Goal: Transaction & Acquisition: Purchase product/service

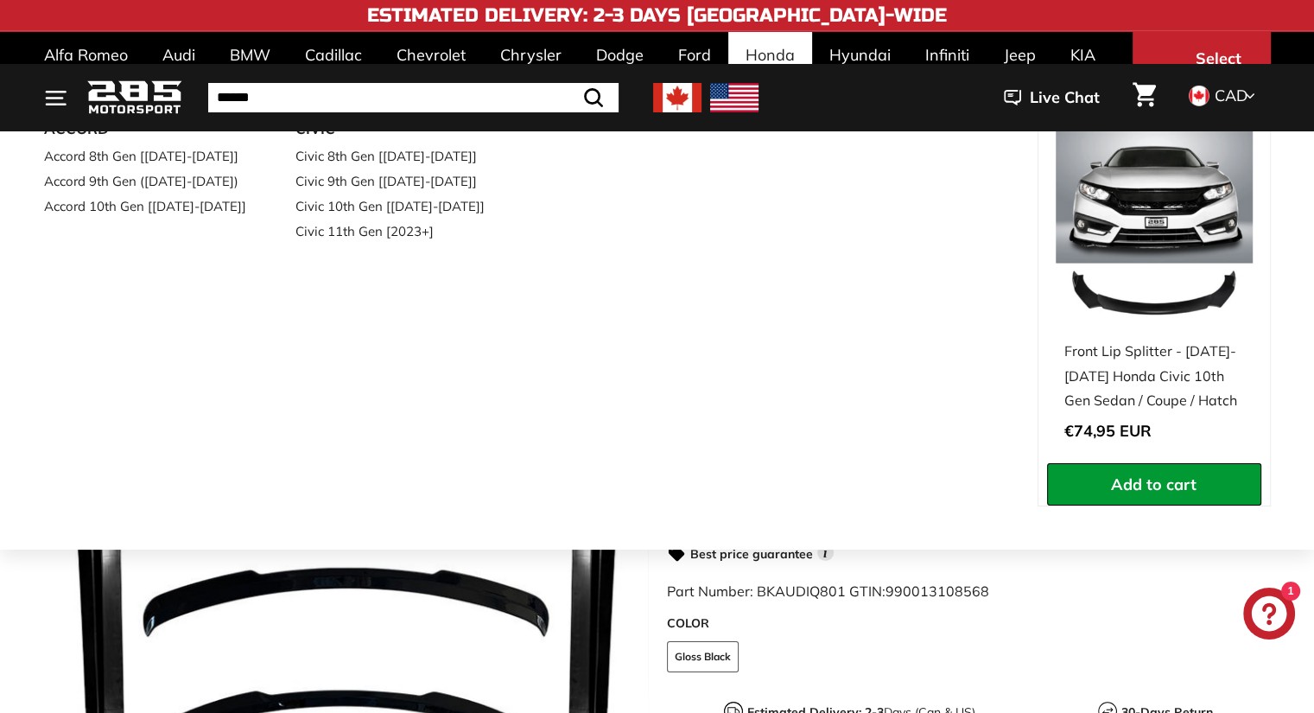
scroll to position [259, 0]
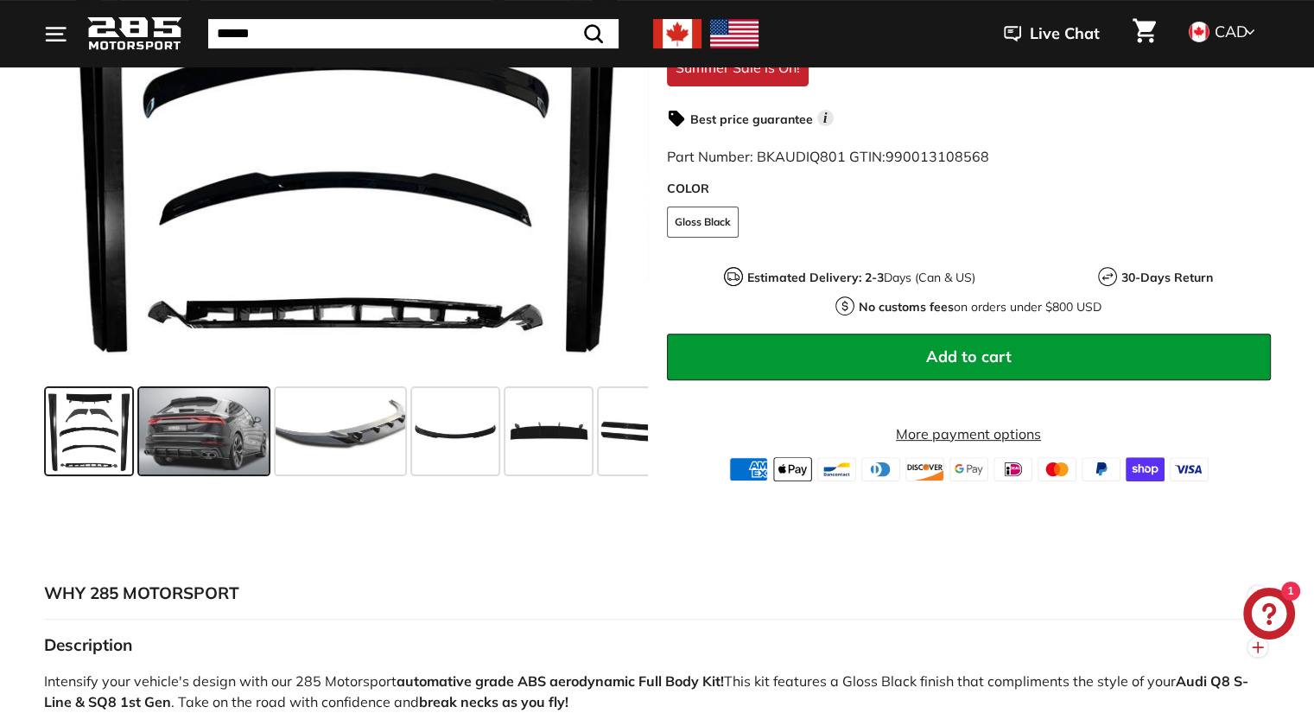
click at [240, 433] on span at bounding box center [204, 431] width 130 height 86
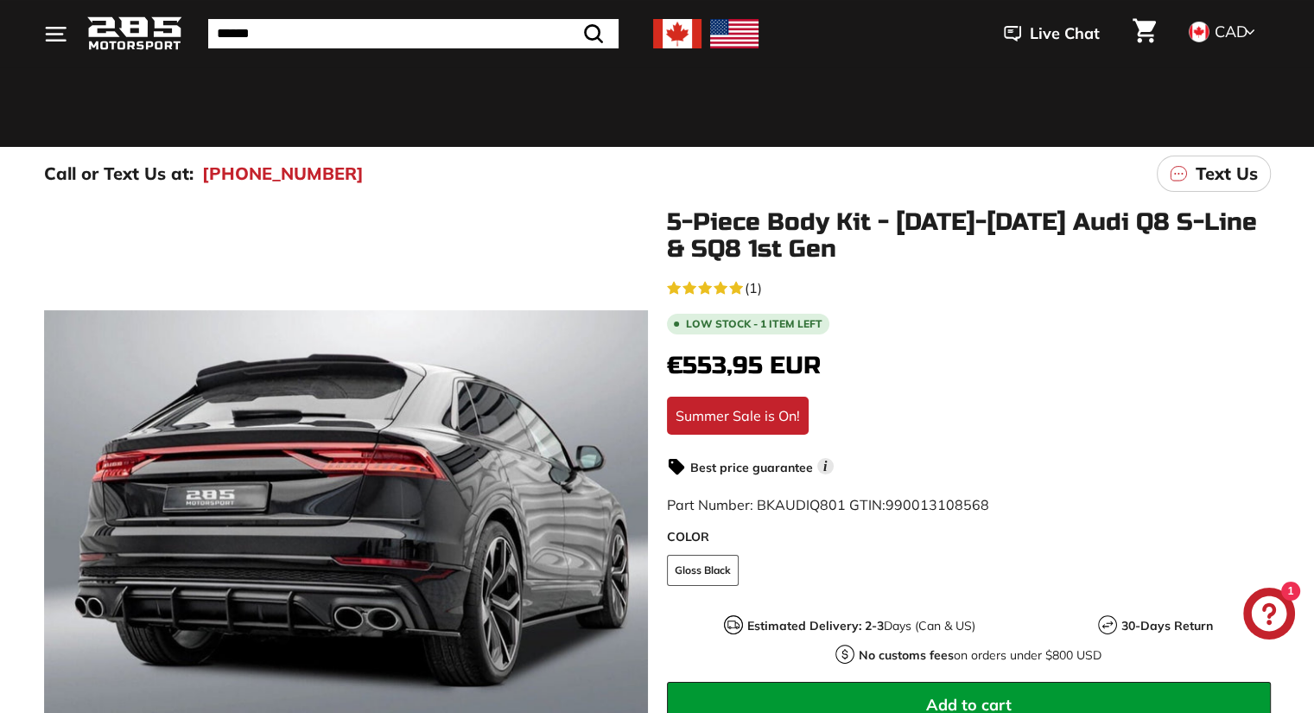
scroll to position [173, 0]
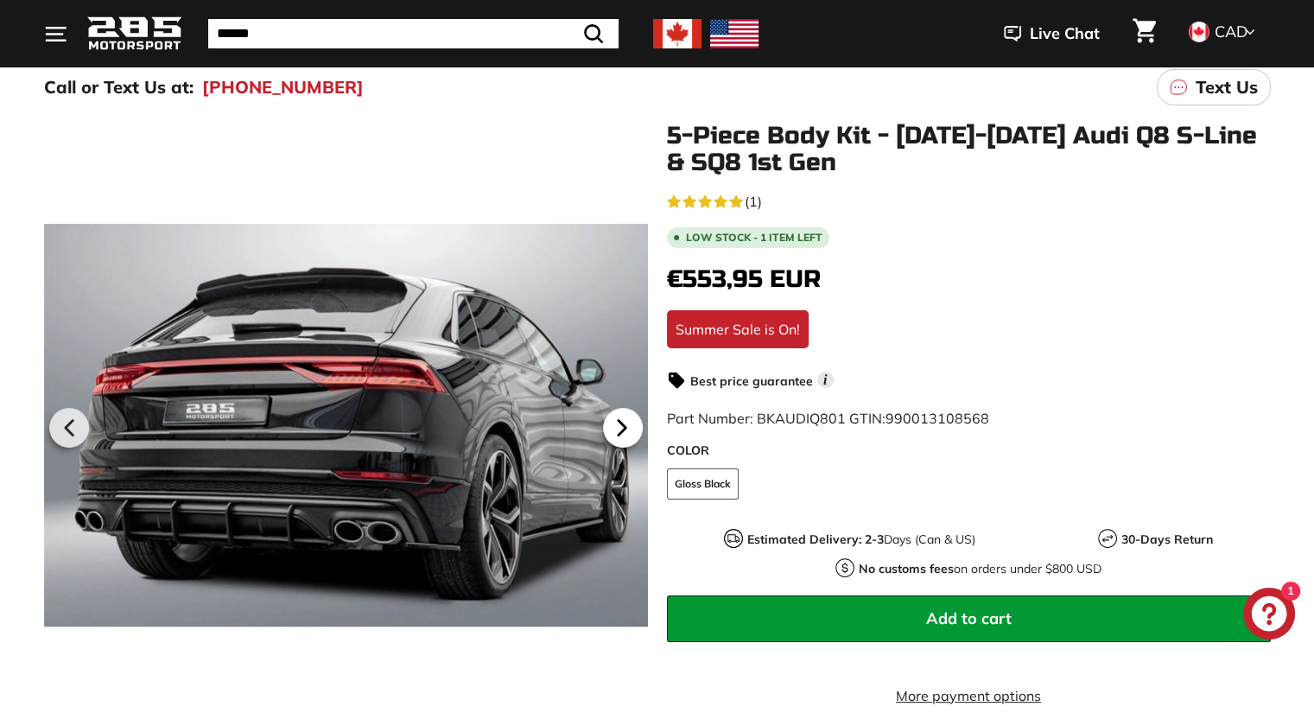
click at [625, 421] on icon at bounding box center [622, 428] width 40 height 40
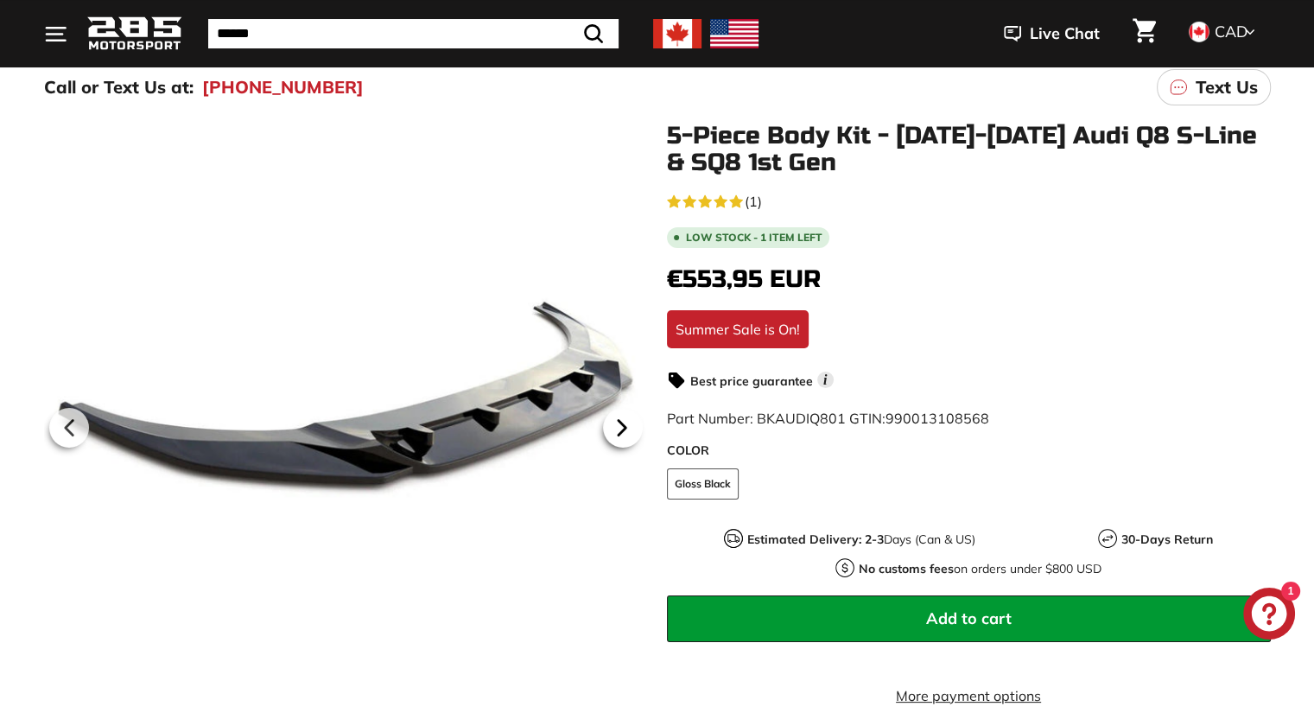
click at [625, 421] on icon at bounding box center [622, 428] width 40 height 40
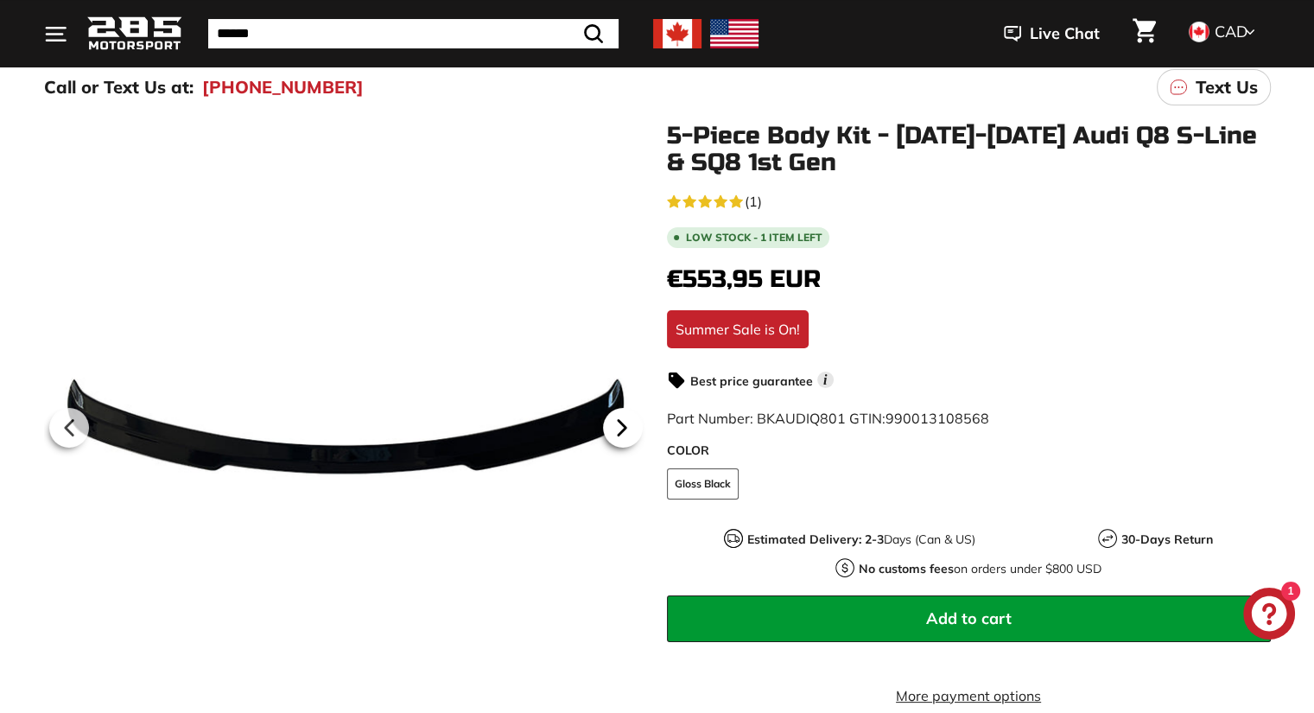
click at [625, 421] on icon at bounding box center [622, 428] width 40 height 40
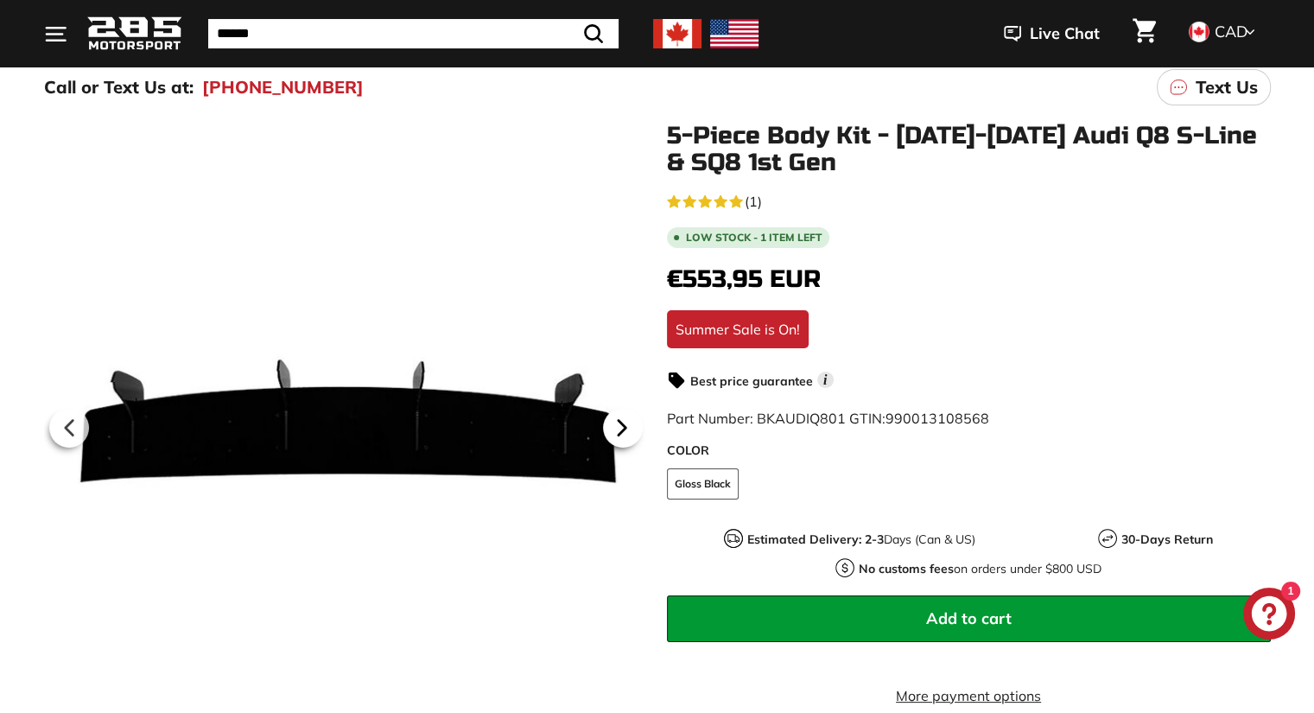
click at [625, 421] on icon at bounding box center [622, 428] width 40 height 40
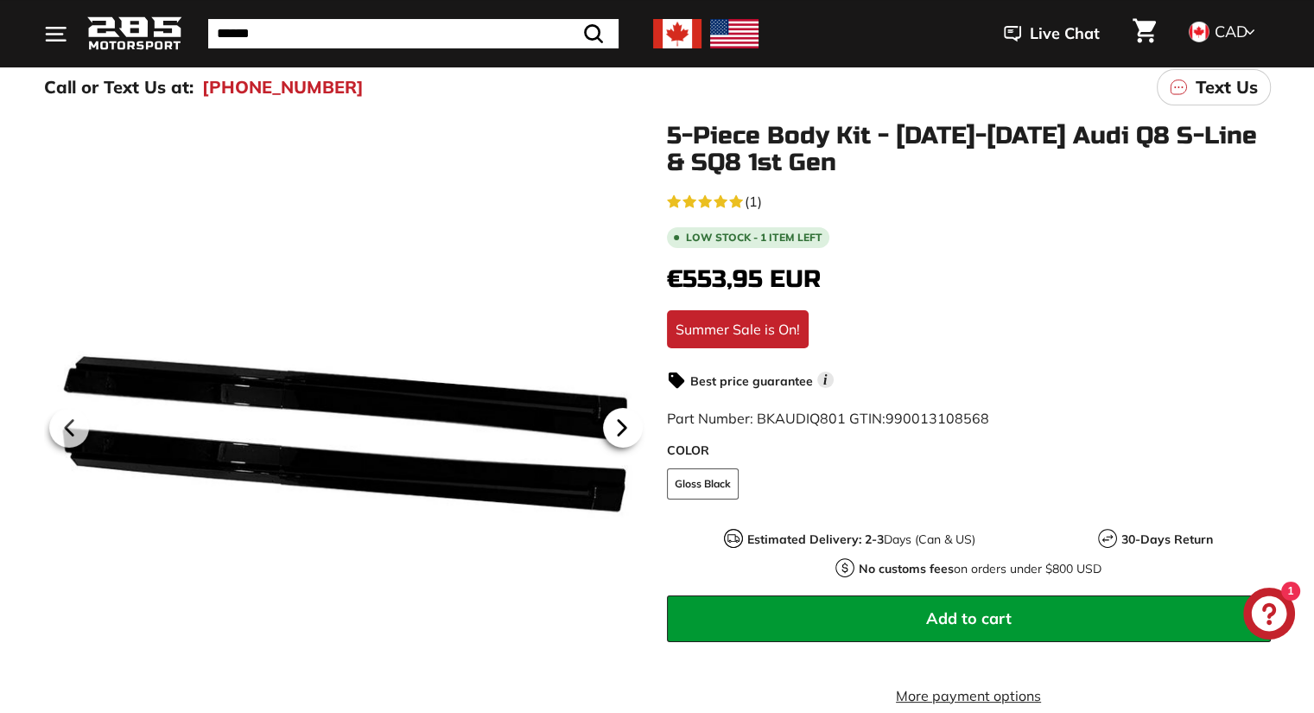
click at [625, 421] on icon at bounding box center [622, 428] width 40 height 40
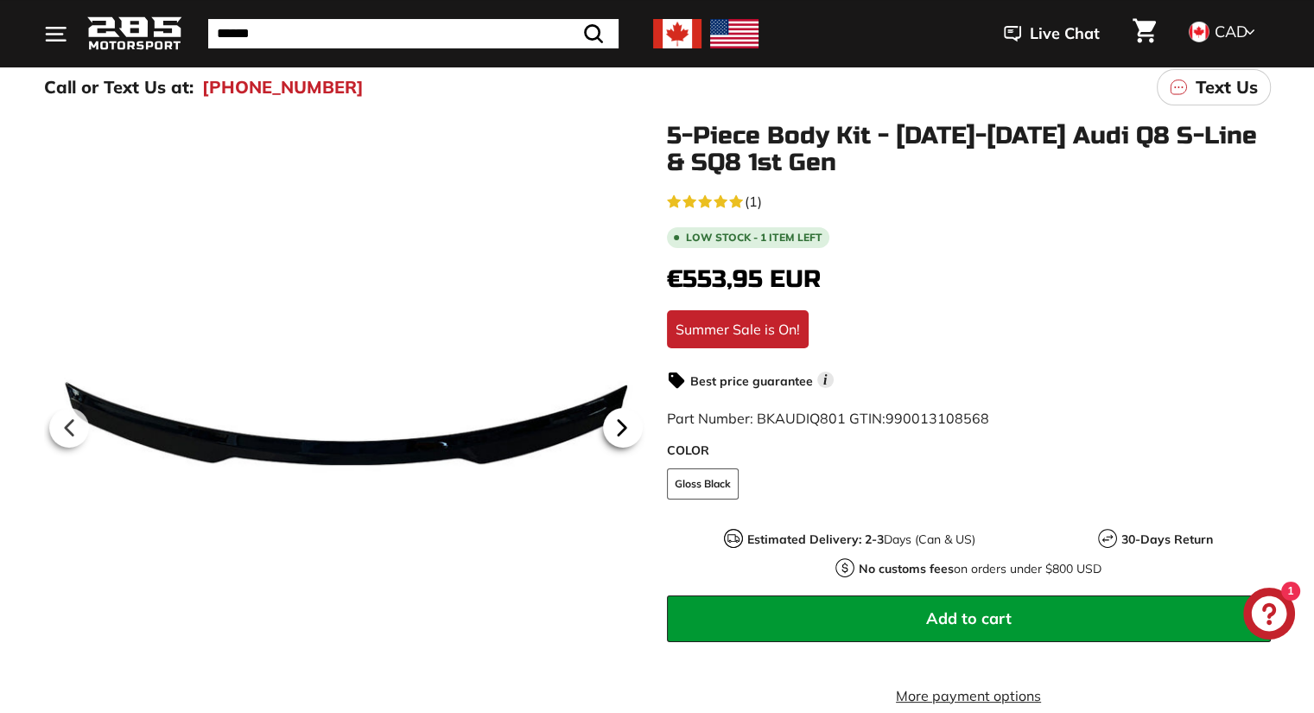
click at [625, 421] on icon at bounding box center [622, 428] width 40 height 40
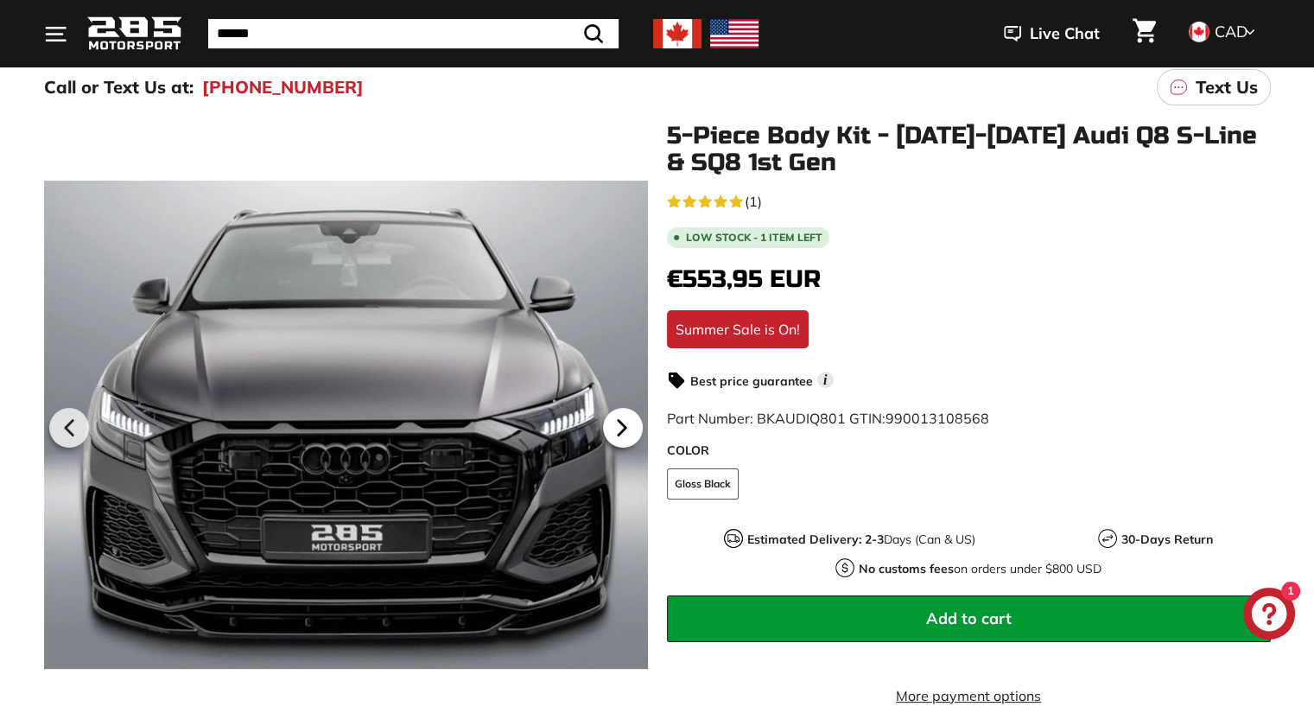
click at [625, 421] on icon at bounding box center [622, 428] width 40 height 40
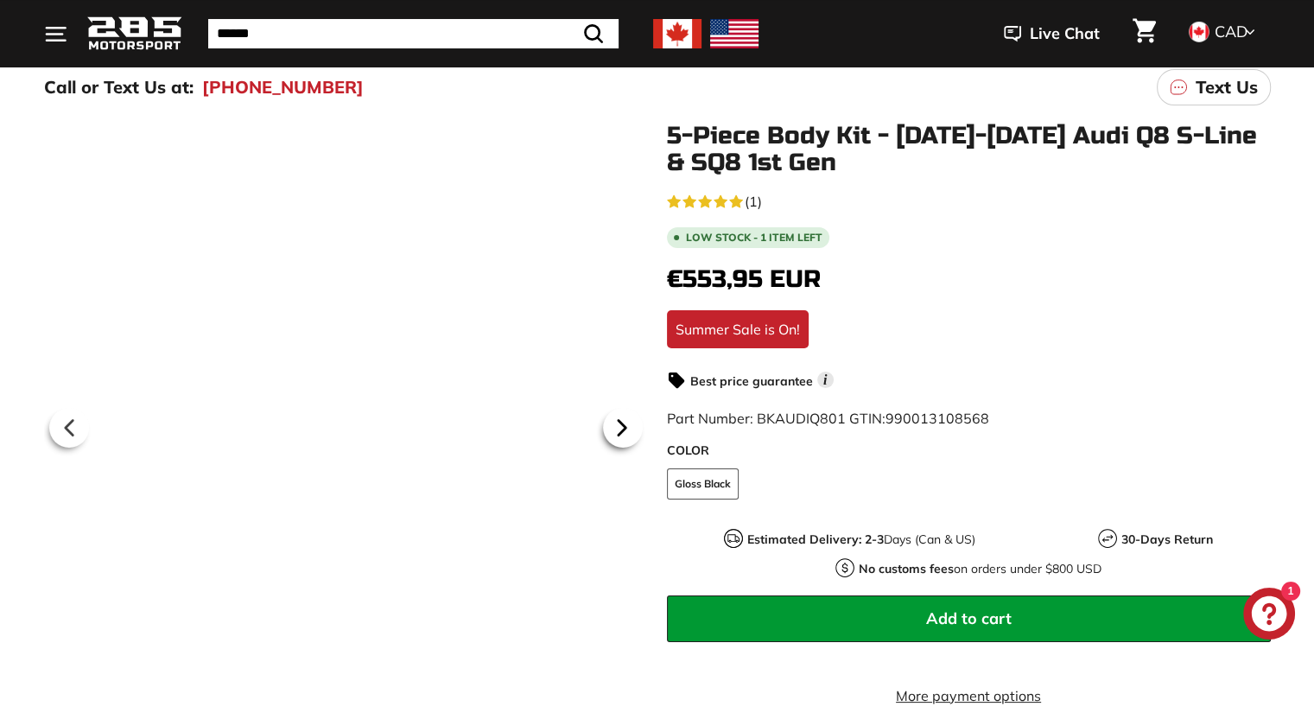
scroll to position [0, 570]
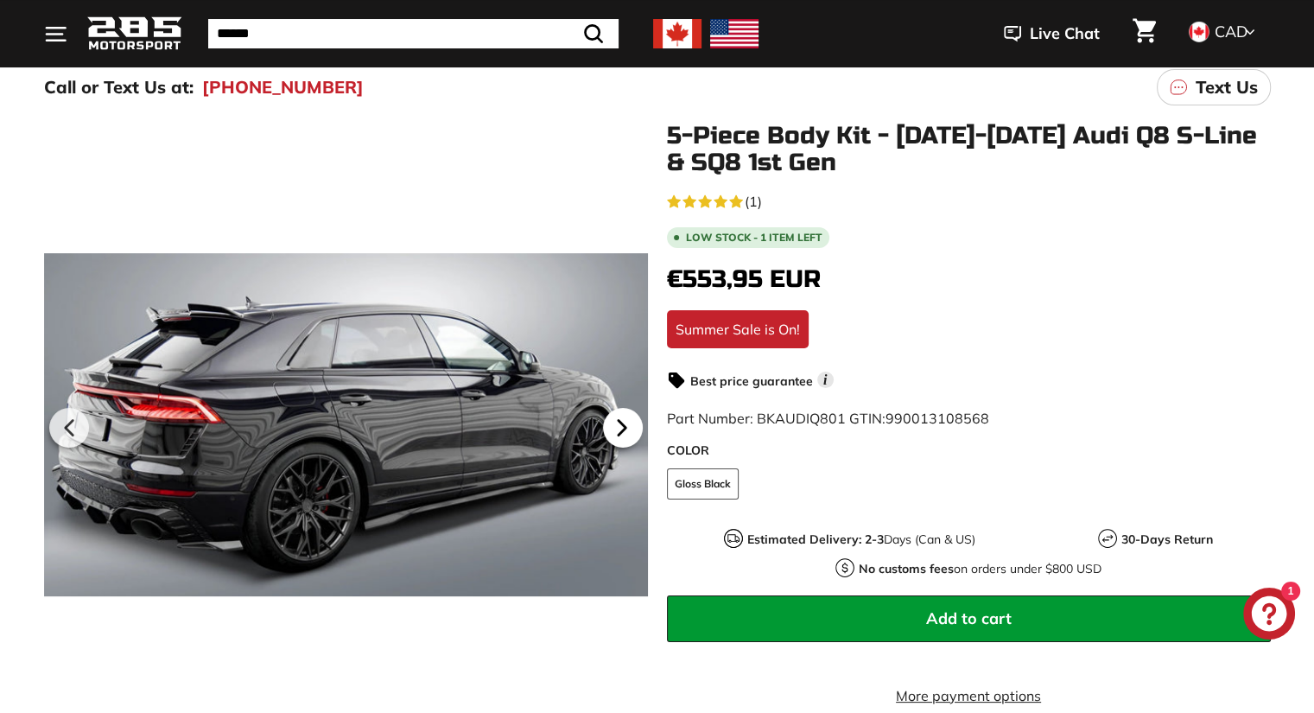
click at [625, 421] on icon at bounding box center [622, 428] width 40 height 40
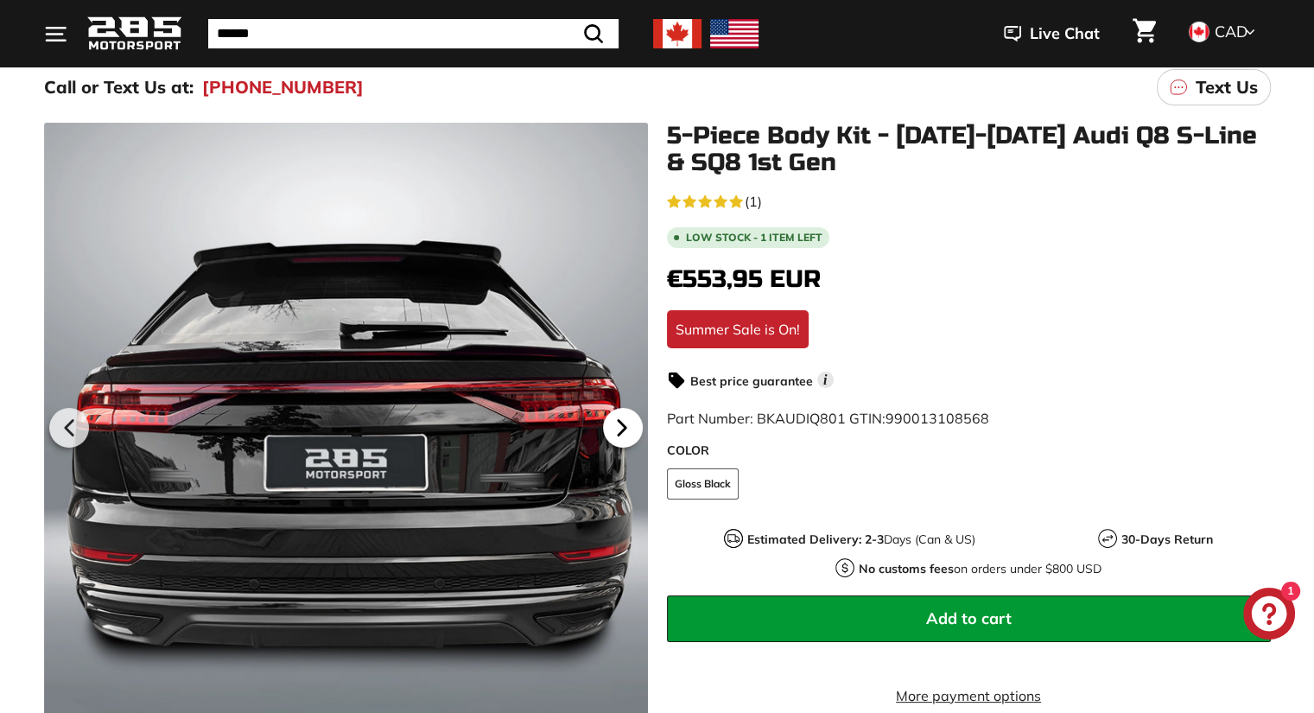
click at [625, 421] on icon at bounding box center [622, 428] width 40 height 40
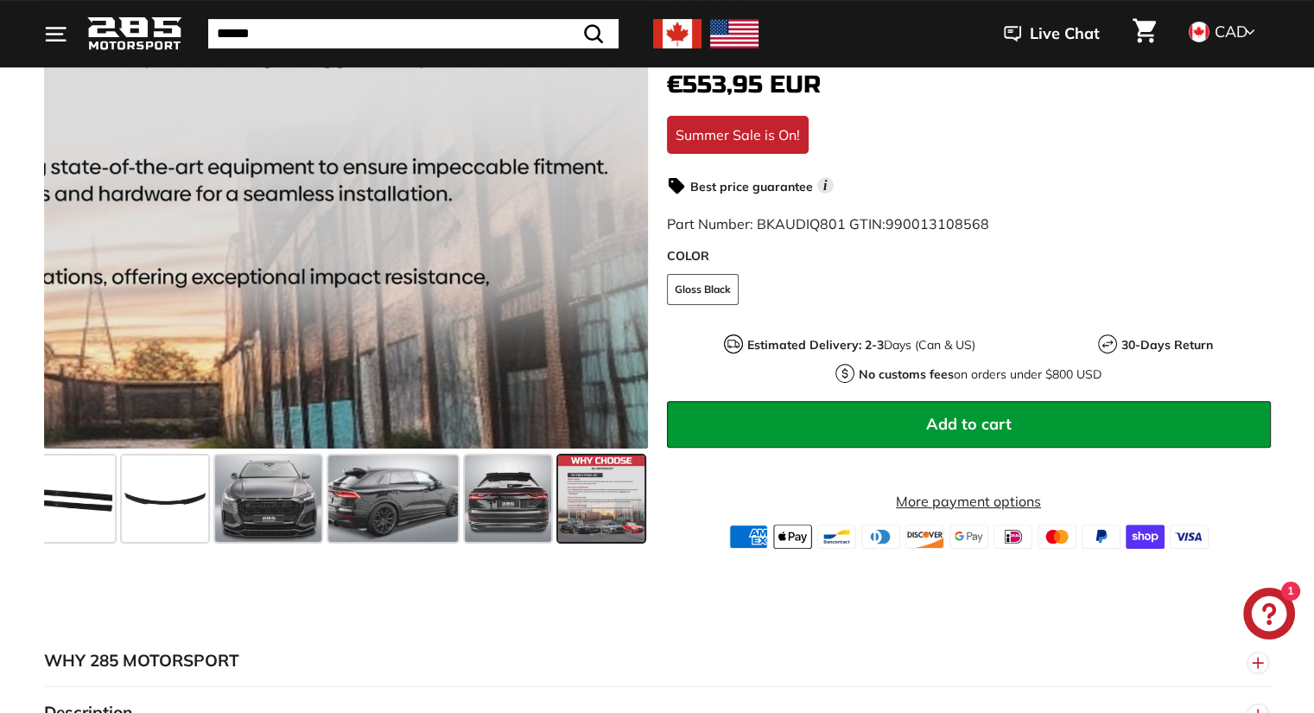
scroll to position [518, 0]
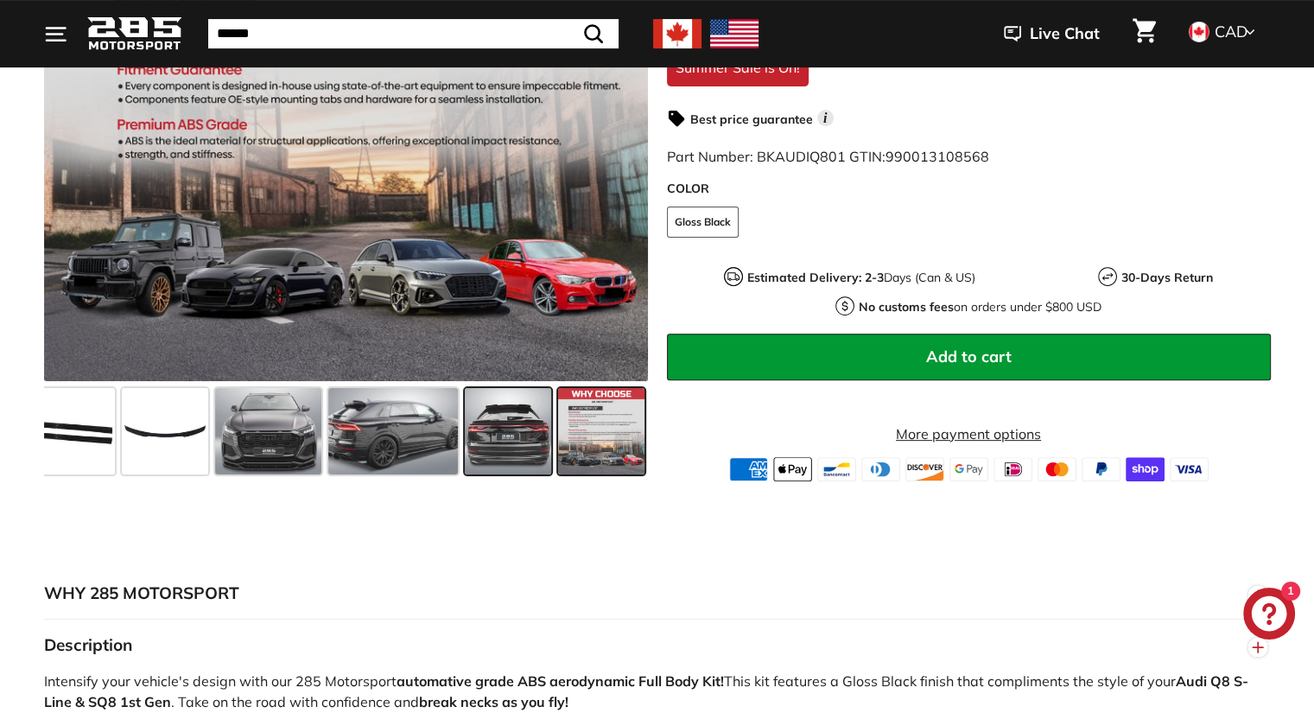
click at [466, 428] on span at bounding box center [508, 431] width 86 height 86
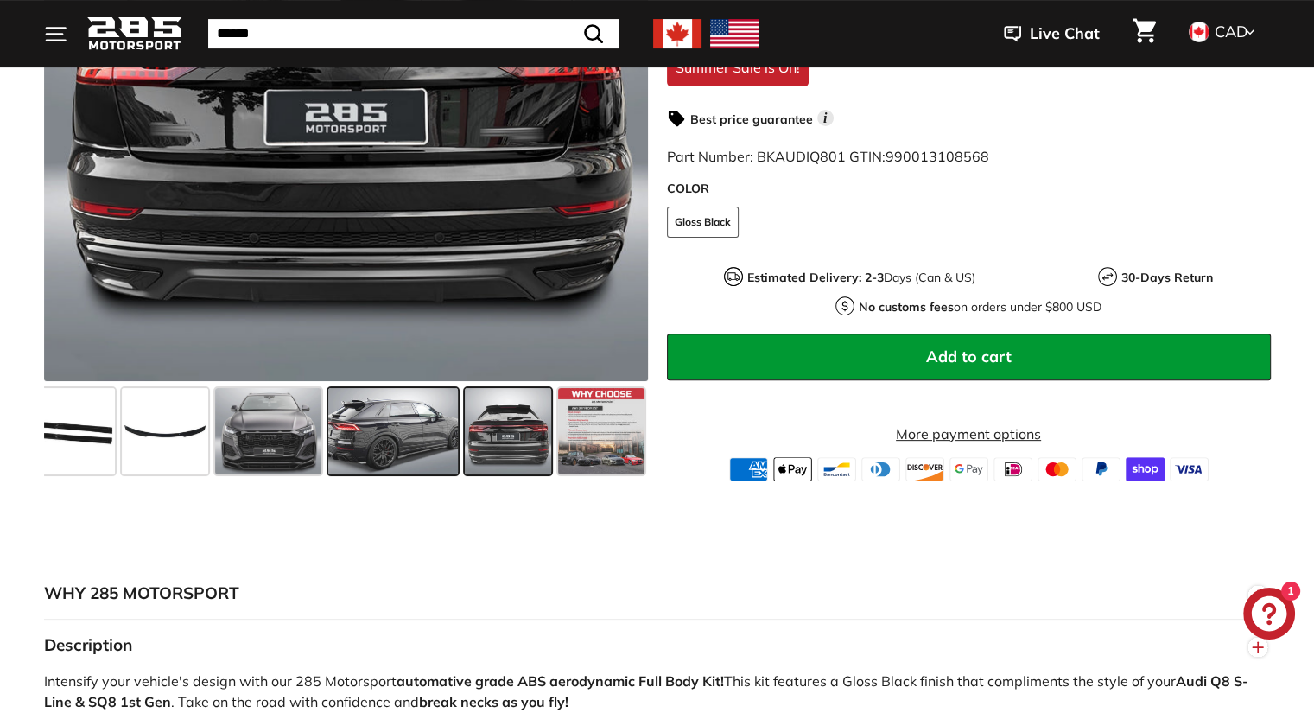
click at [428, 434] on span at bounding box center [393, 431] width 130 height 86
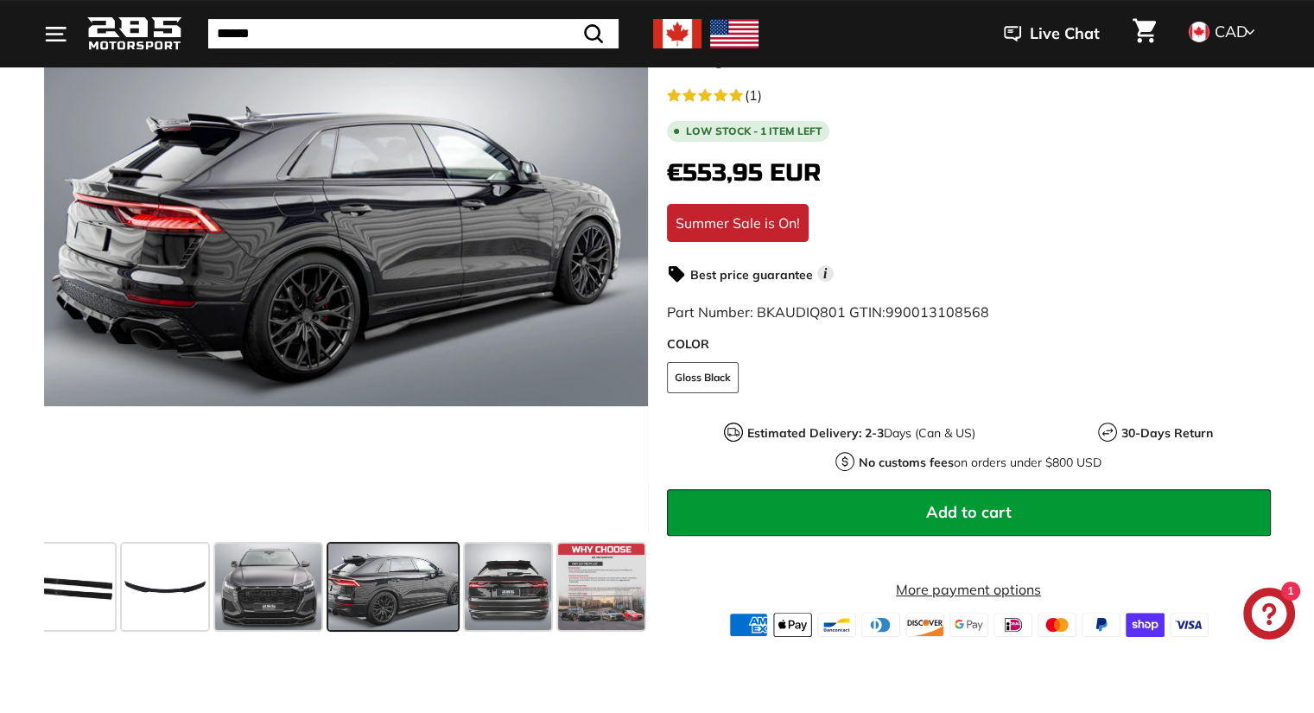
scroll to position [345, 0]
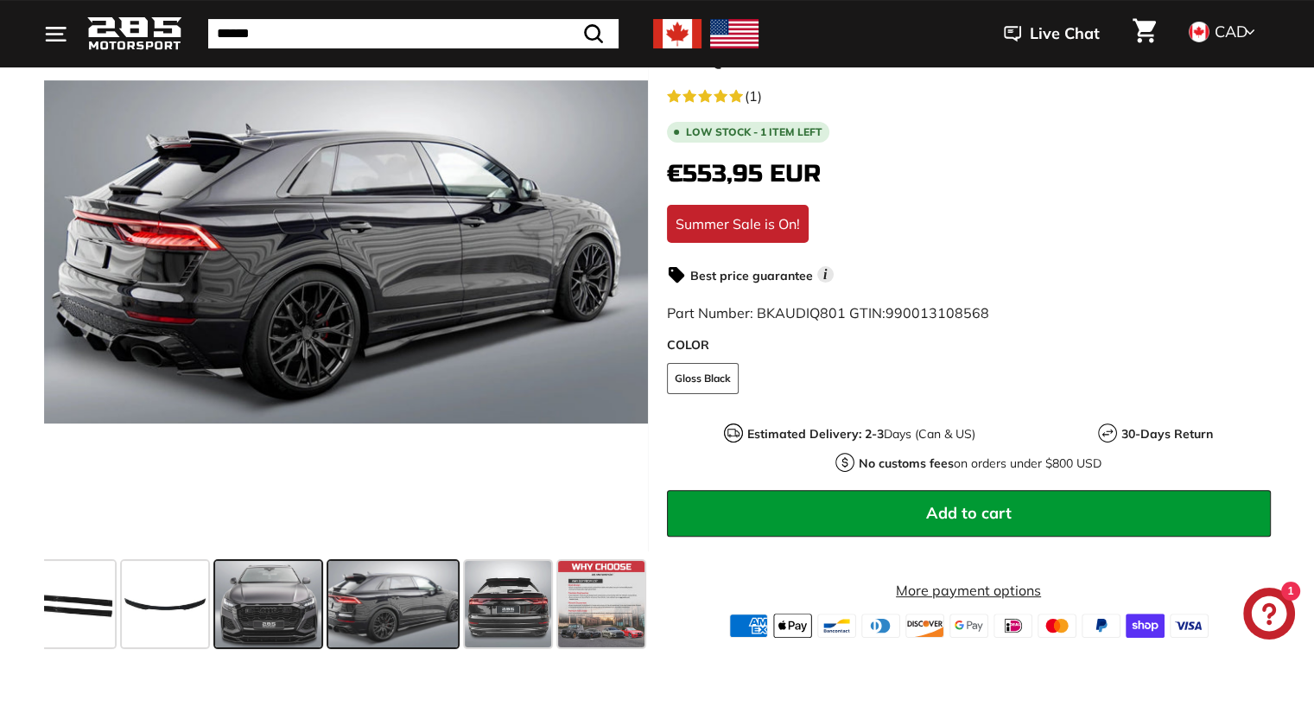
click at [292, 592] on span at bounding box center [268, 604] width 107 height 86
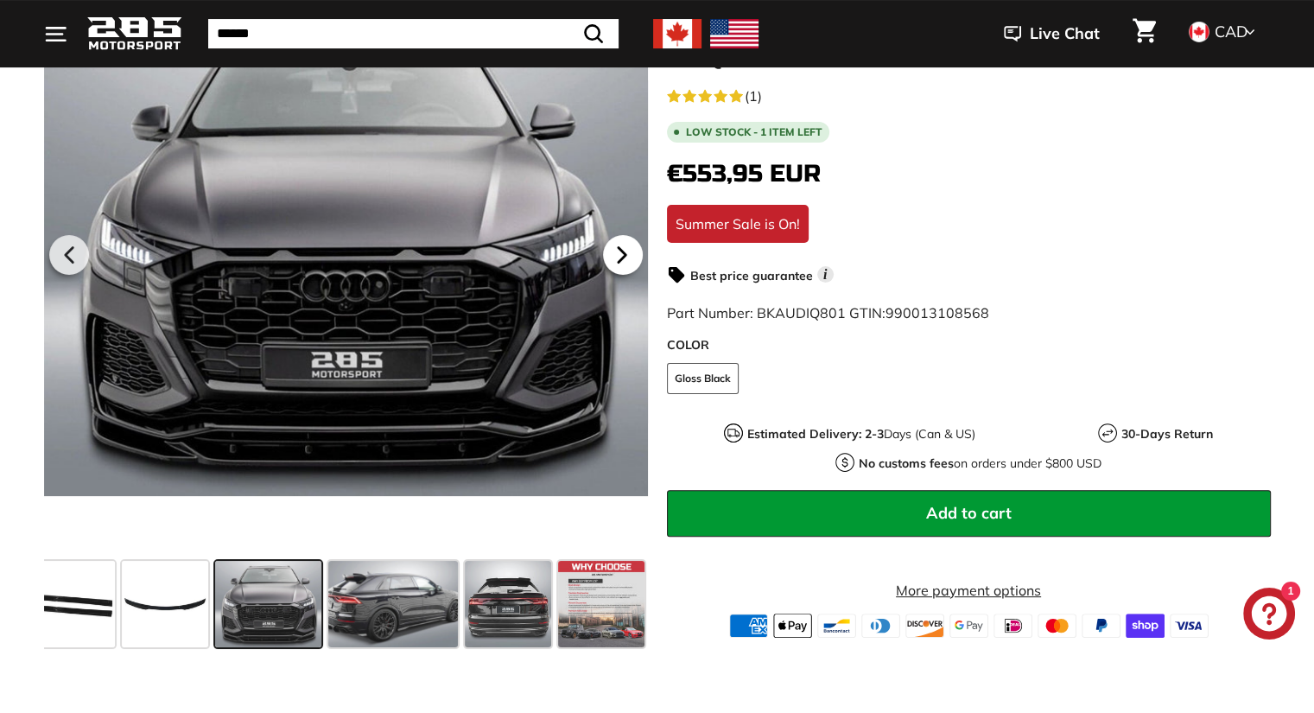
click at [618, 271] on icon at bounding box center [622, 255] width 40 height 40
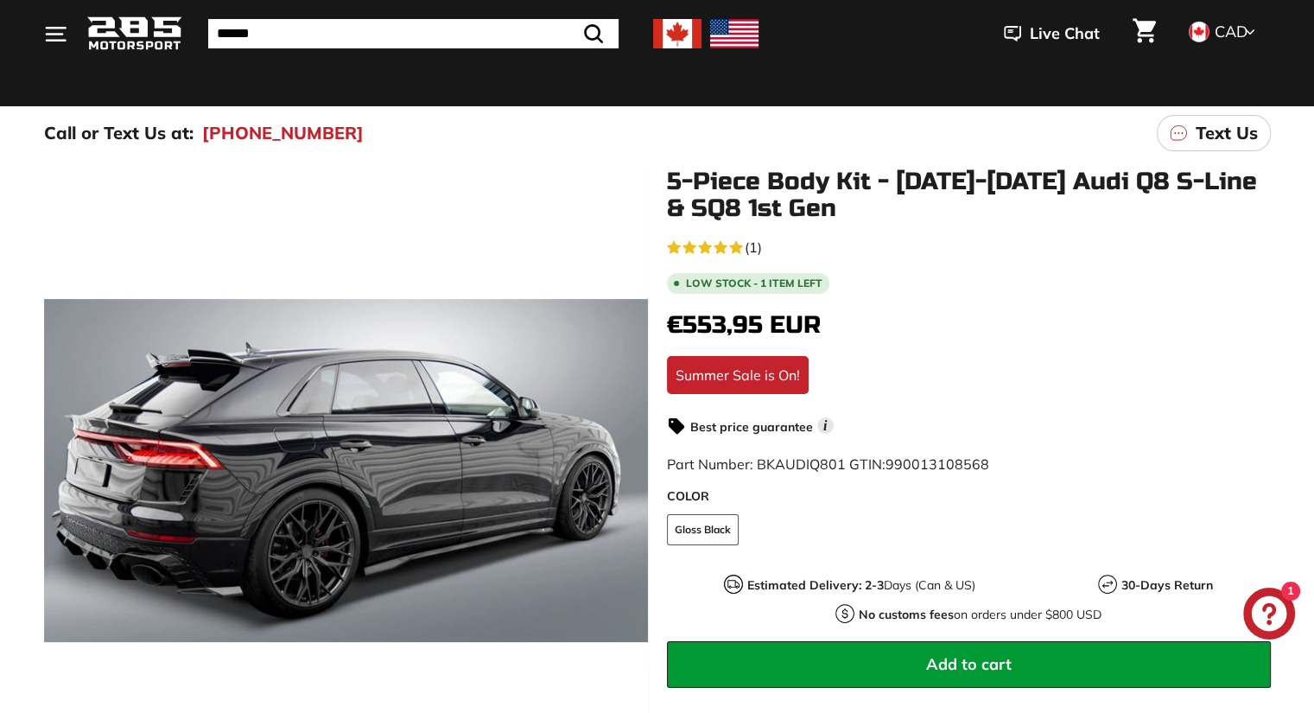
scroll to position [86, 0]
